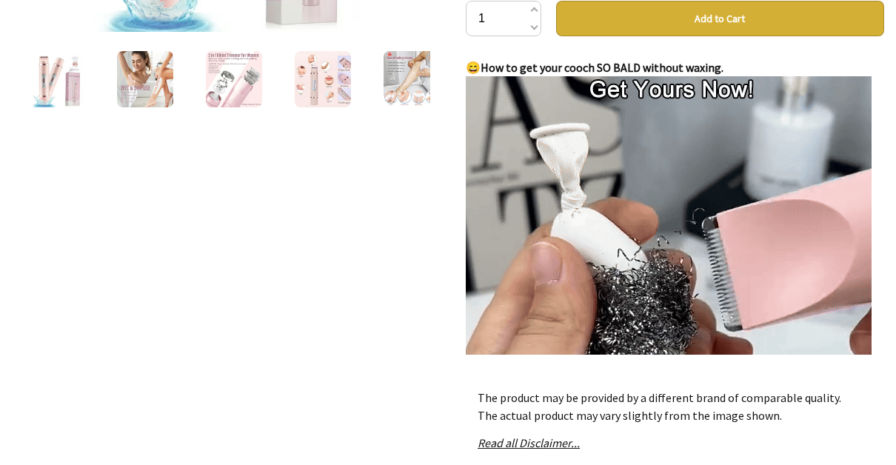
scroll to position [50, 0]
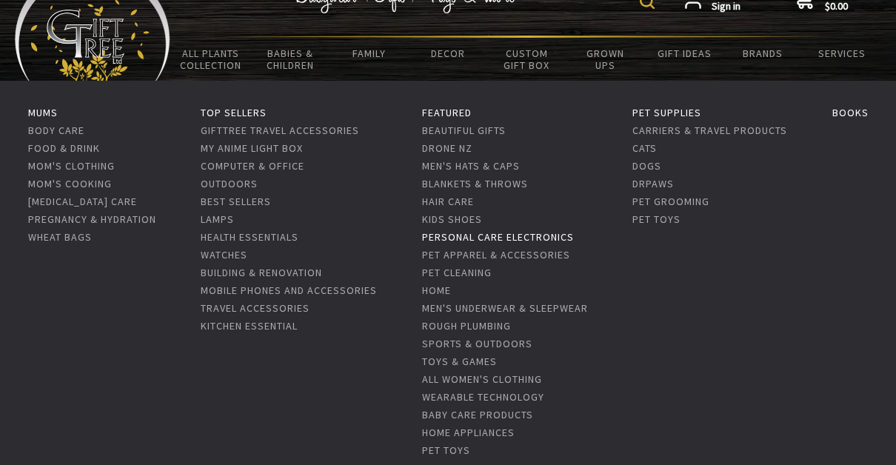
click at [479, 239] on link "Personal Care Electronics" at bounding box center [498, 236] width 152 height 13
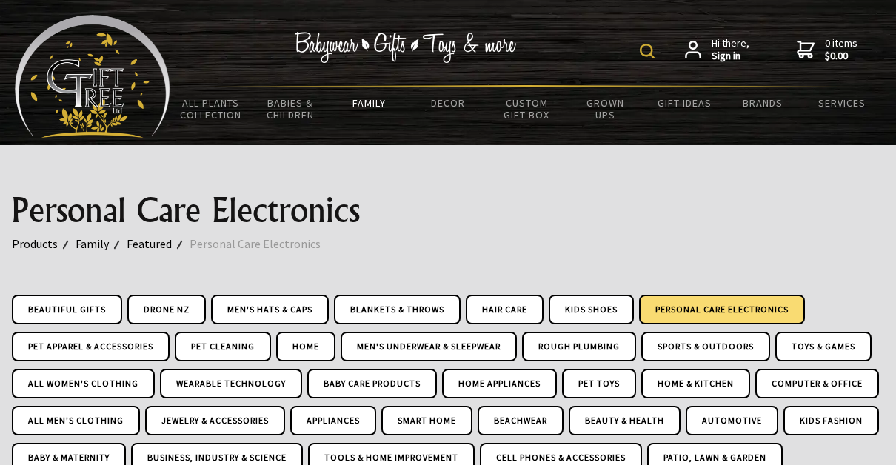
click at [650, 47] on img at bounding box center [647, 51] width 15 height 15
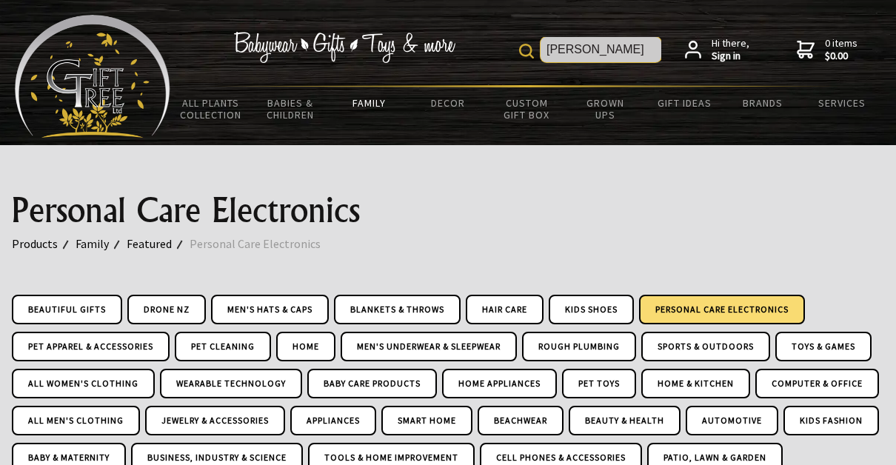
type input "shaver"
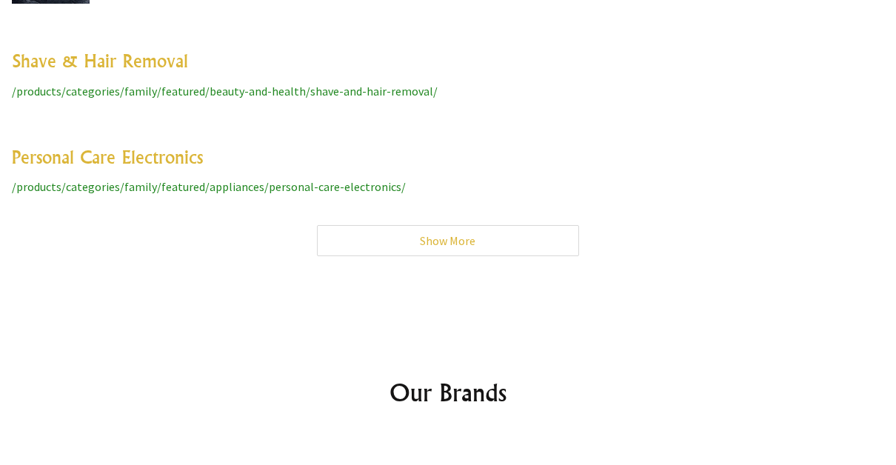
scroll to position [5121, 0]
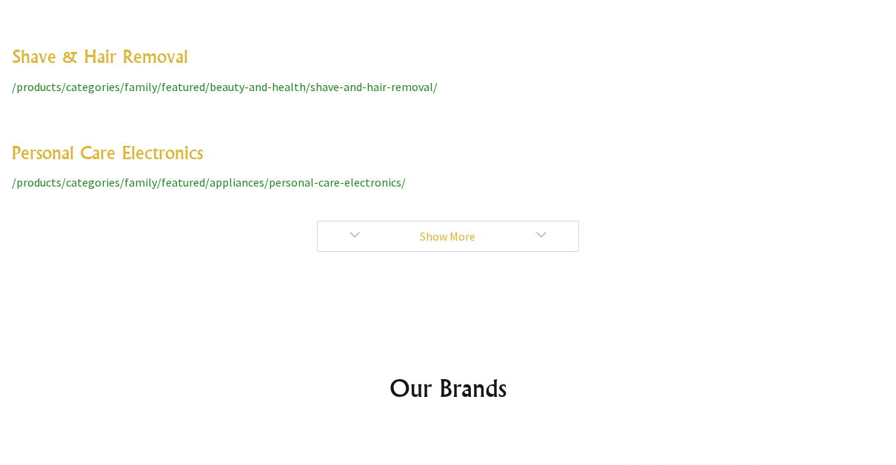
click at [435, 221] on link "Show More" at bounding box center [448, 236] width 262 height 31
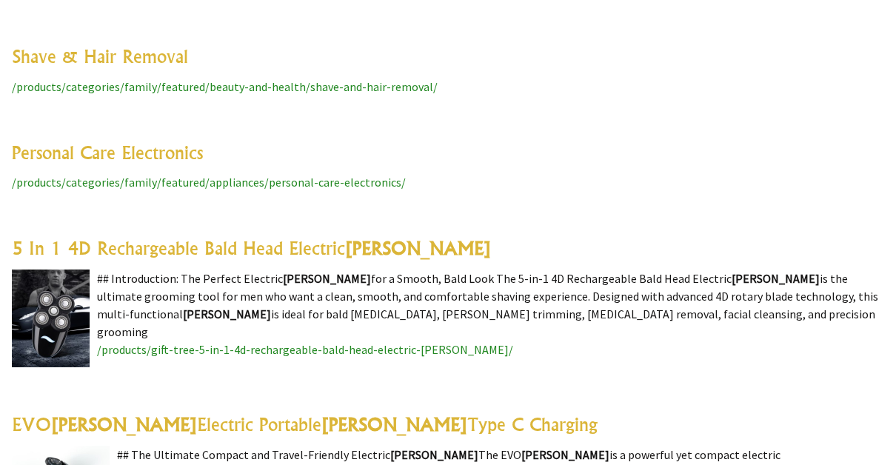
click at [463, 236] on h3 "5 In 1 4D Rechargeable Bald Head Electric Shaver" at bounding box center [448, 248] width 873 height 24
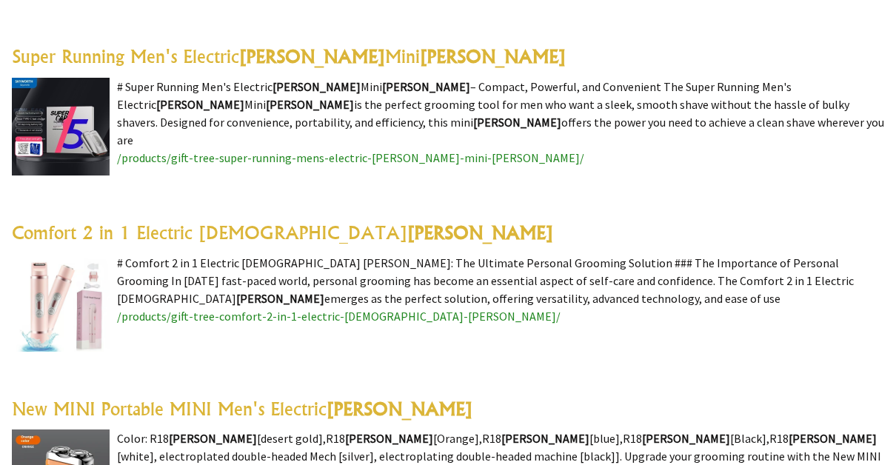
scroll to position [1031, 0]
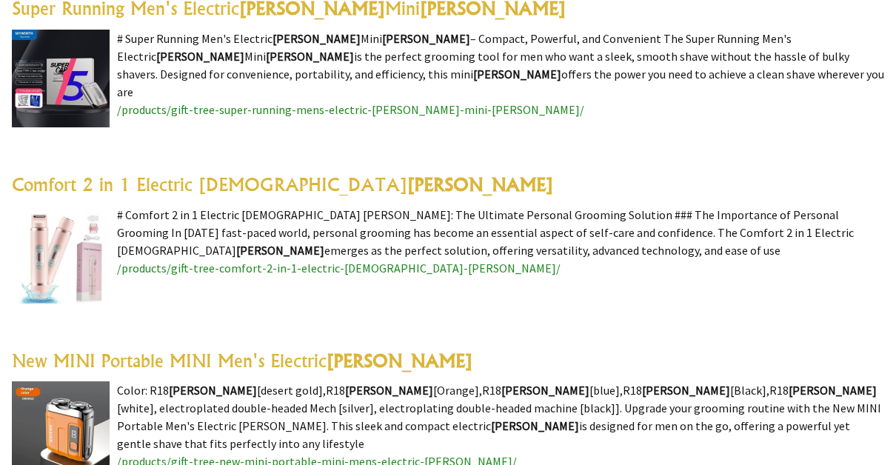
click at [195, 173] on link "Comfort 2 in 1 Electric Lady Shaver" at bounding box center [283, 184] width 542 height 22
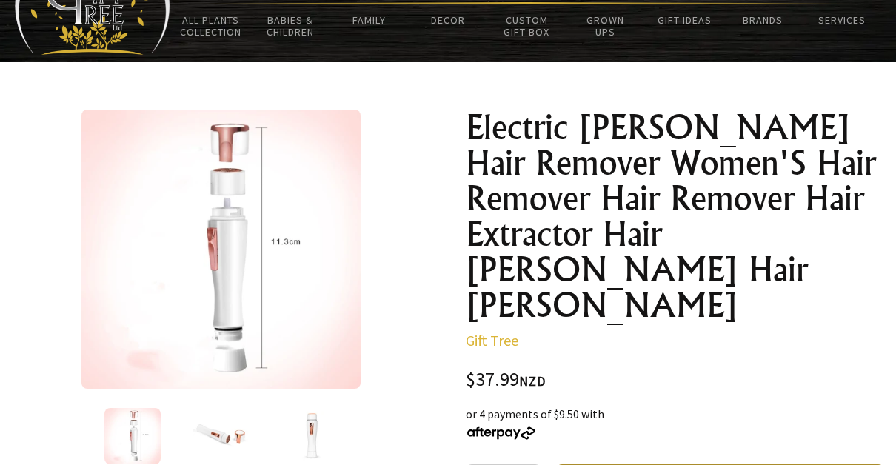
scroll to position [127, 0]
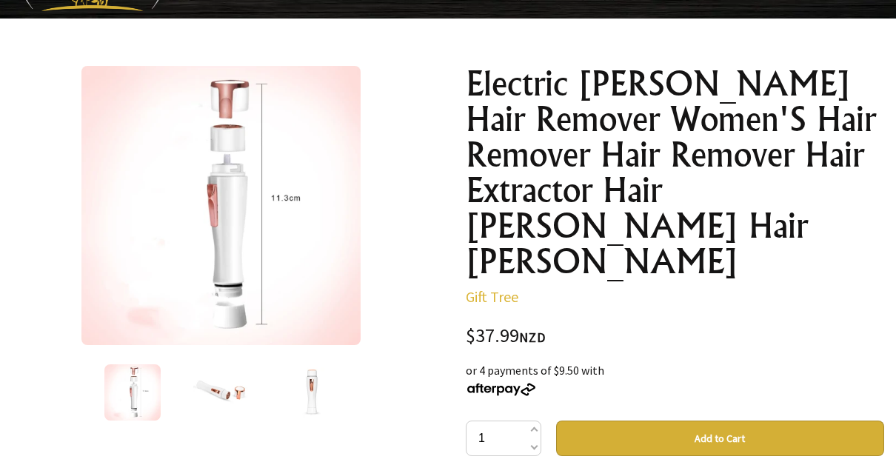
click at [233, 394] on img at bounding box center [221, 393] width 56 height 56
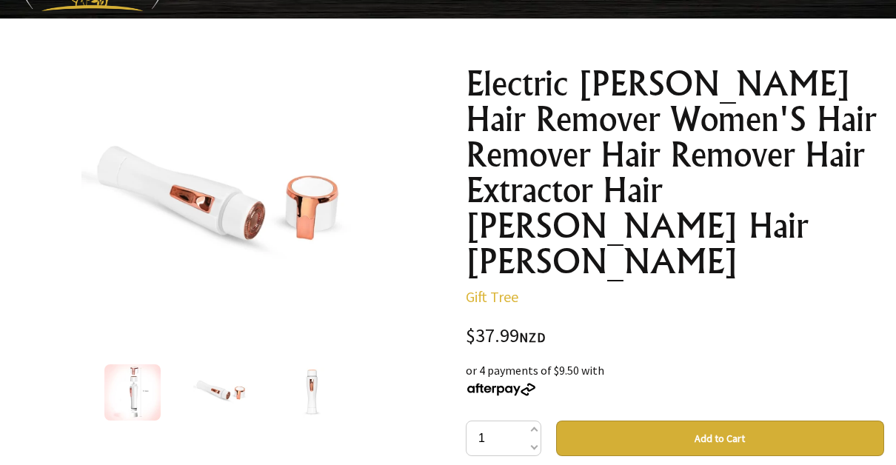
click at [316, 385] on img at bounding box center [310, 393] width 56 height 56
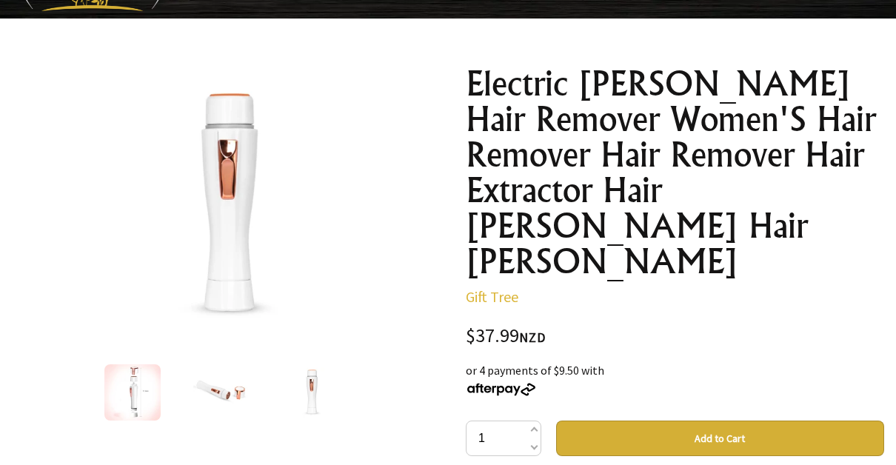
click at [121, 399] on img at bounding box center [132, 393] width 56 height 56
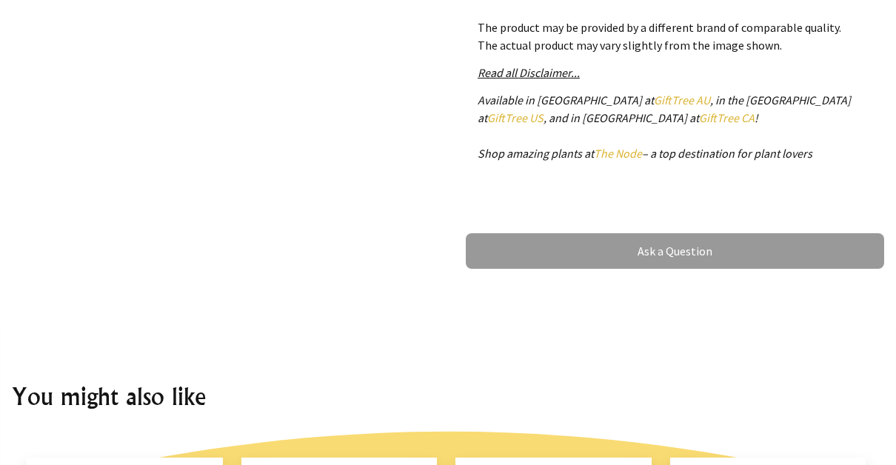
scroll to position [933, 0]
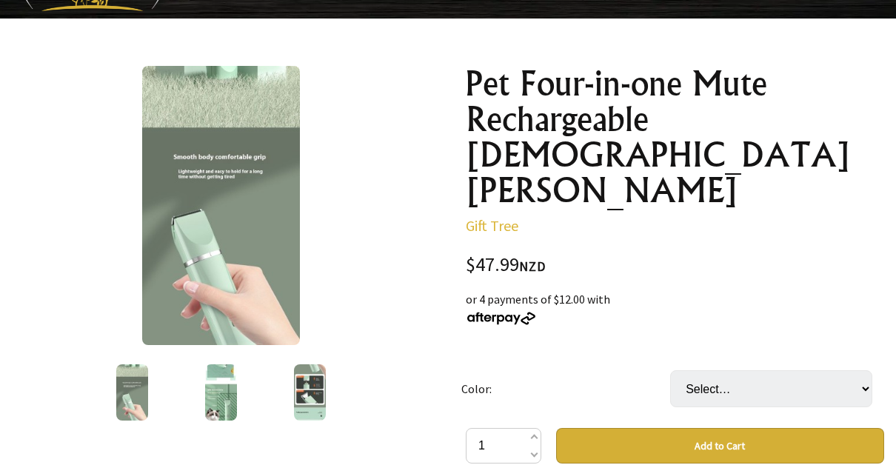
scroll to position [138, 0]
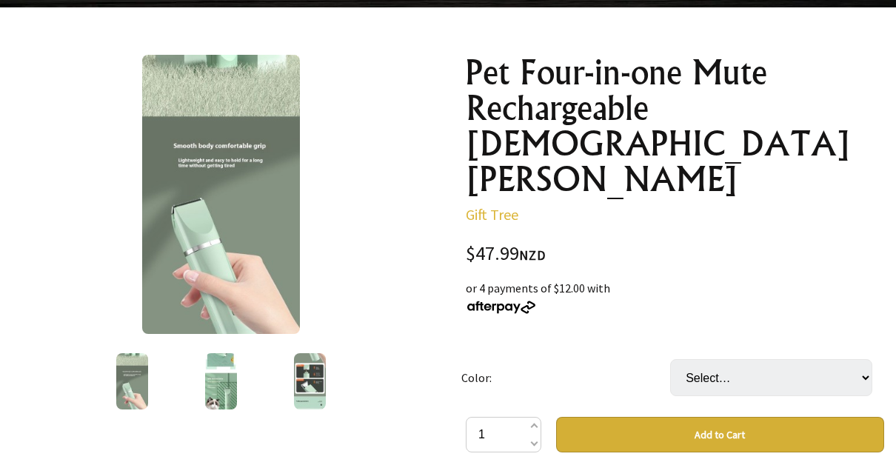
click at [224, 387] on img at bounding box center [221, 381] width 32 height 56
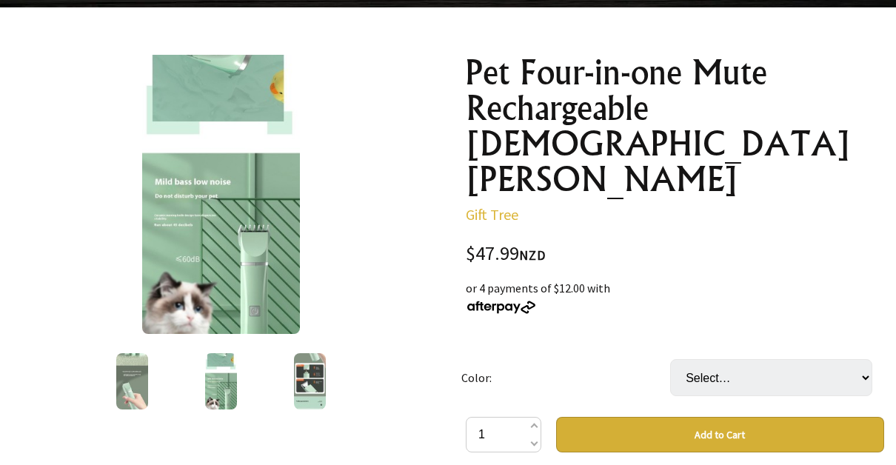
click at [307, 373] on img at bounding box center [310, 381] width 32 height 56
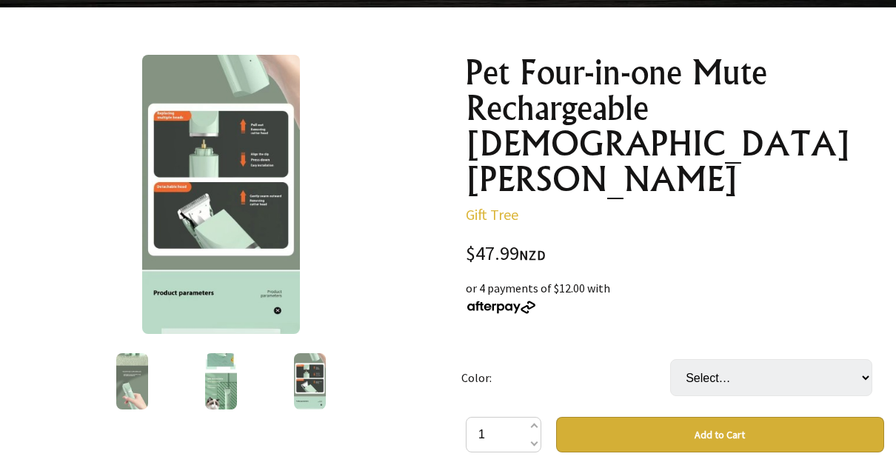
click at [72, 330] on div at bounding box center [221, 194] width 419 height 279
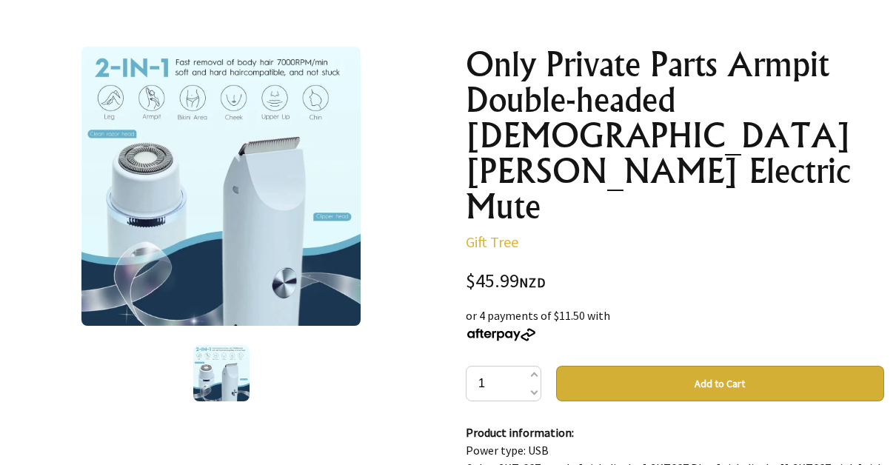
scroll to position [154, 0]
